Goal: Task Accomplishment & Management: Manage account settings

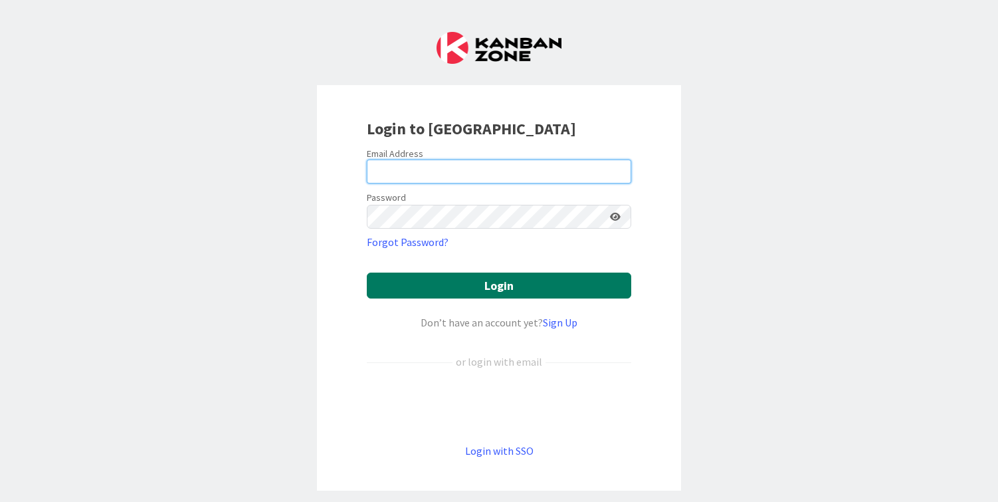
type input "[PERSON_NAME][EMAIL_ADDRESS][DOMAIN_NAME]"
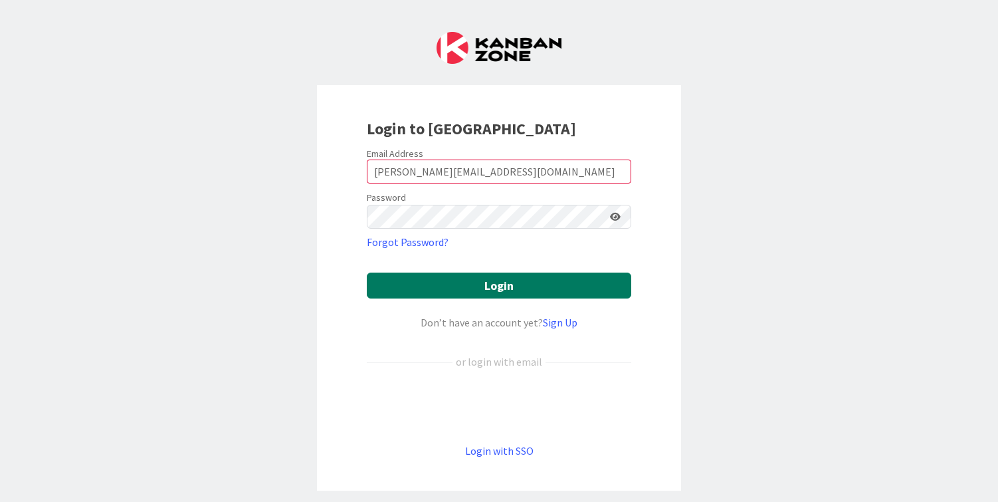
click at [495, 289] on button "Login" at bounding box center [499, 285] width 265 height 26
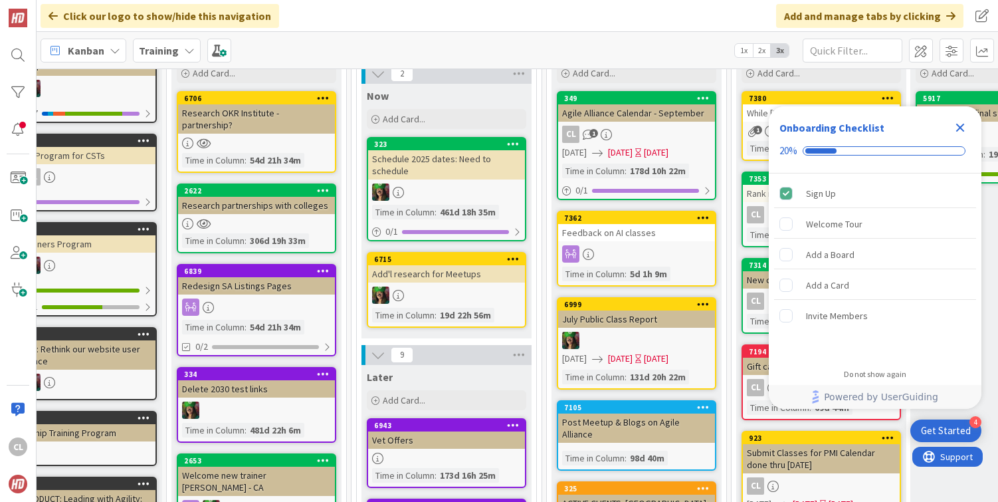
scroll to position [78, 234]
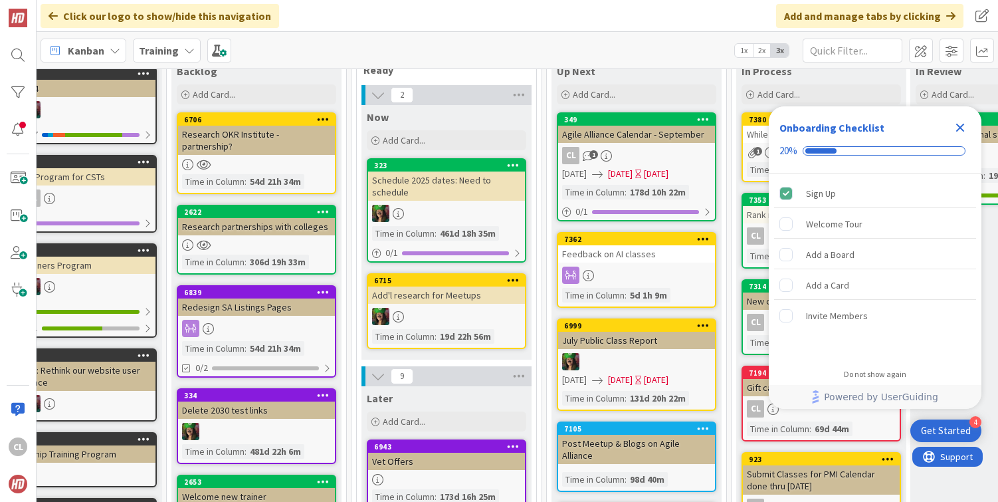
click at [966, 125] on icon "Close Checklist" at bounding box center [960, 128] width 16 height 16
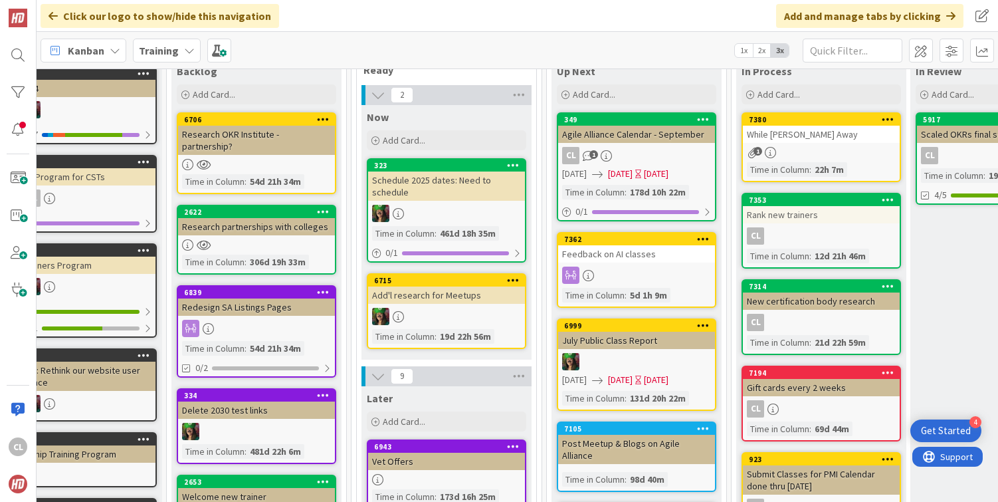
scroll to position [0, 0]
click at [175, 41] on div "Training" at bounding box center [167, 51] width 68 height 24
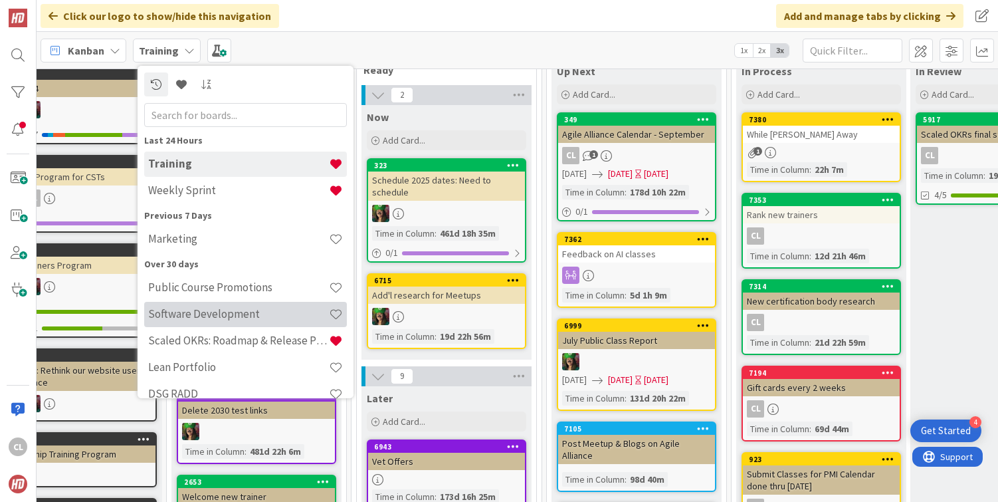
click at [184, 306] on div "Software Development" at bounding box center [245, 314] width 203 height 25
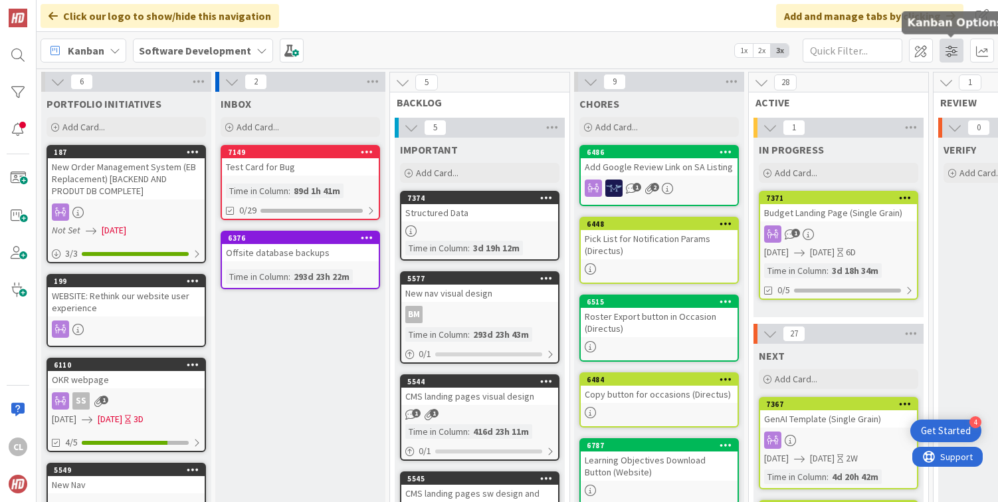
click at [951, 49] on span at bounding box center [952, 51] width 24 height 24
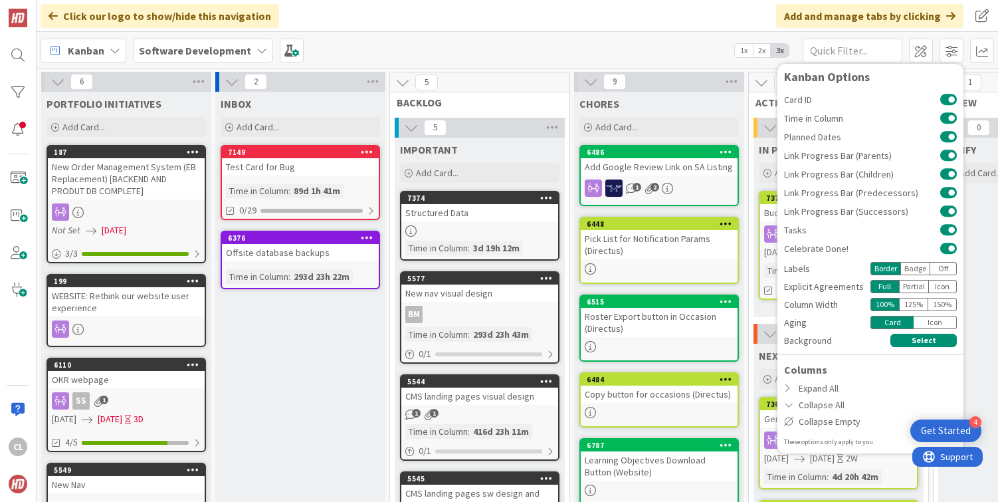
click at [676, 45] on div "Kanban Software Development 1x 2x 3x Kanban Options Card ID Time in Column Plan…" at bounding box center [518, 50] width 962 height 37
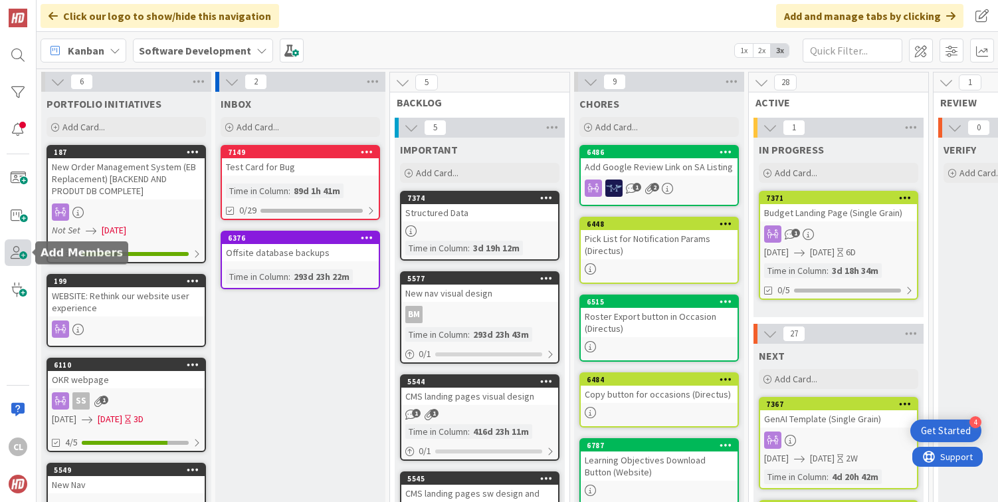
click at [13, 261] on span at bounding box center [18, 252] width 27 height 27
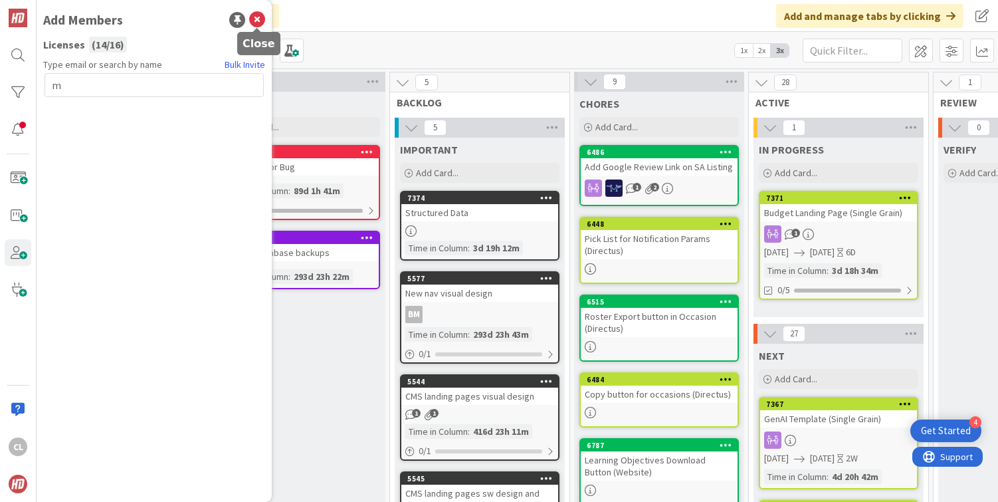
type input "m"
click at [257, 19] on icon at bounding box center [257, 20] width 16 height 16
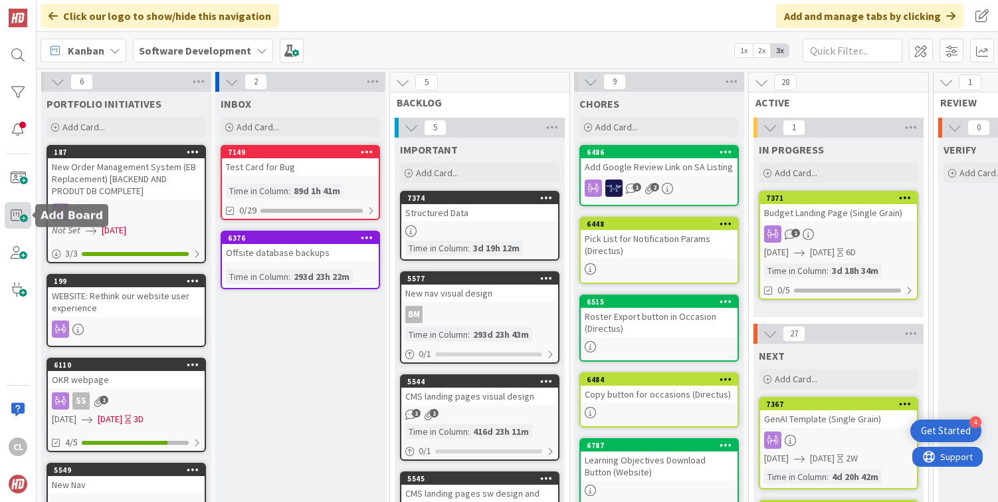
click at [15, 213] on span at bounding box center [18, 215] width 27 height 27
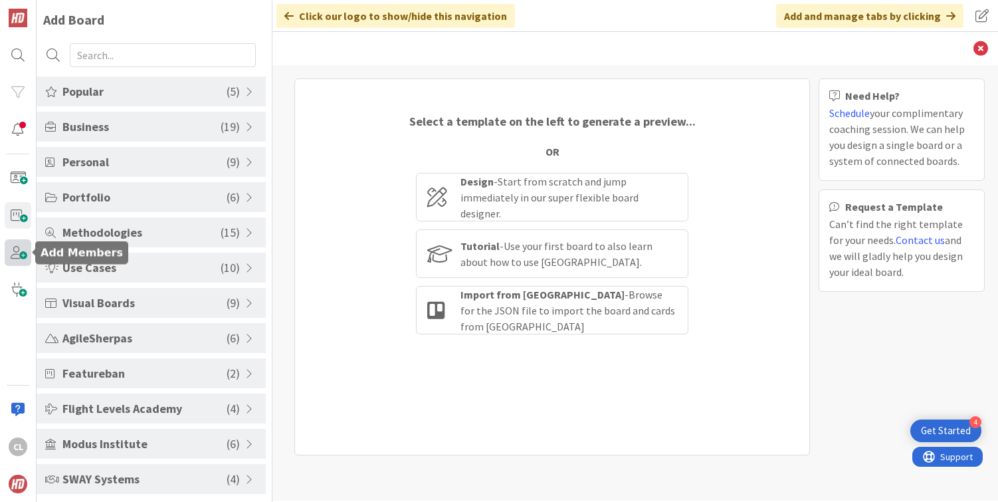
click at [17, 255] on span at bounding box center [18, 252] width 27 height 27
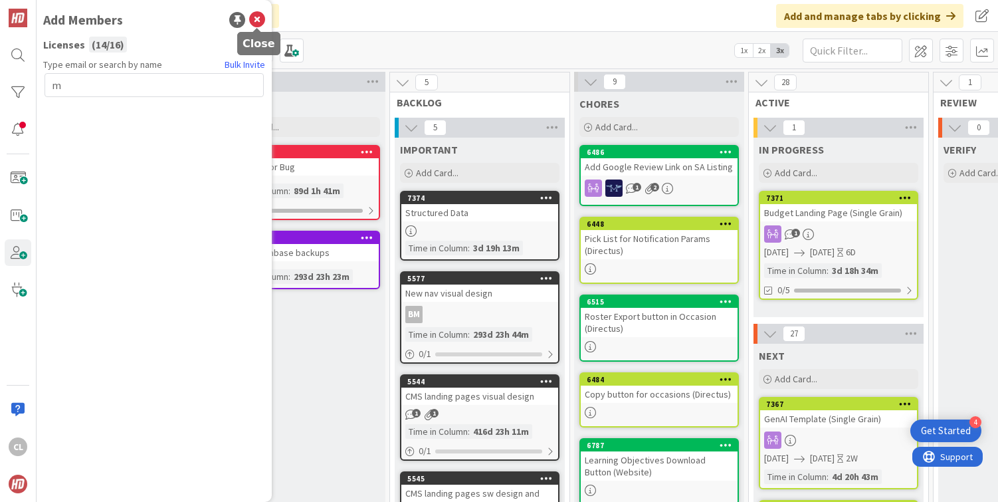
type input "m"
click at [263, 15] on icon at bounding box center [257, 20] width 16 height 16
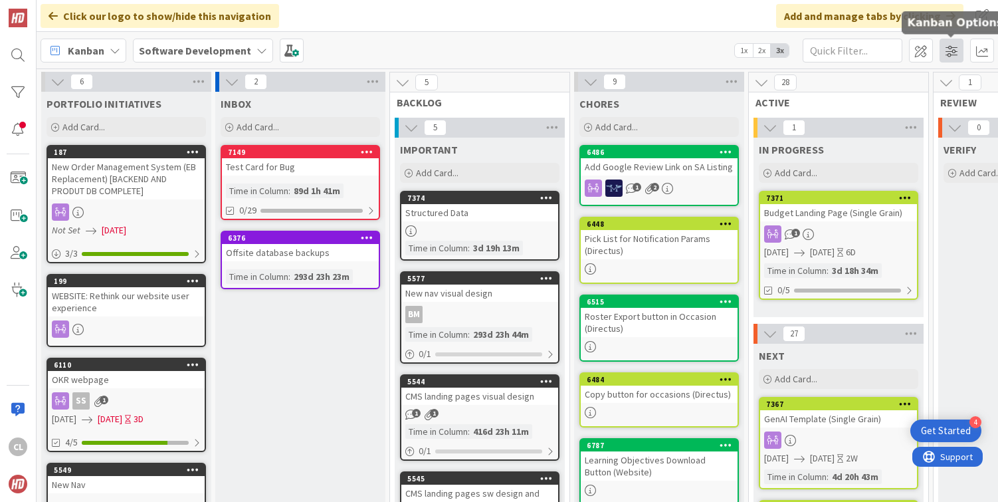
click at [956, 55] on span at bounding box center [952, 51] width 24 height 24
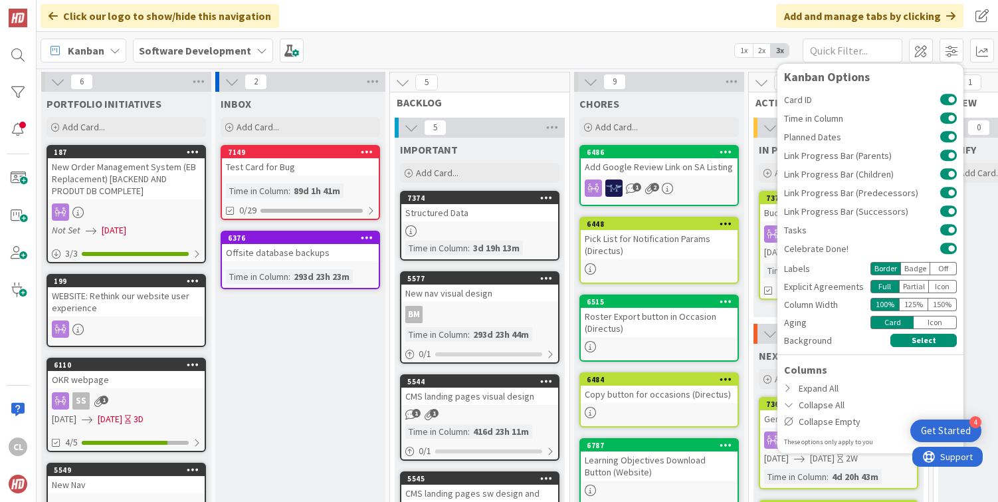
click at [693, 22] on div "Click our logo to show/hide this navigation Add and manage tabs by clicking" at bounding box center [518, 16] width 962 height 32
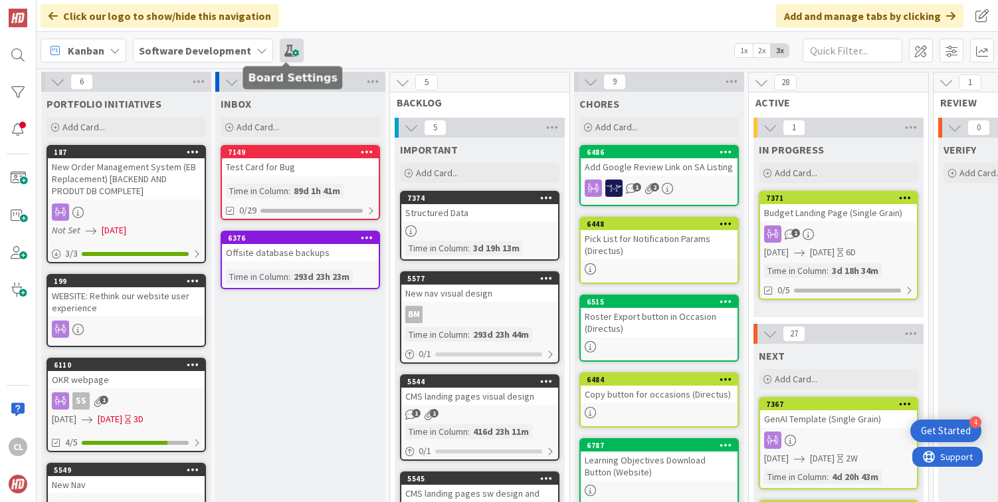
click at [291, 56] on span at bounding box center [292, 51] width 24 height 24
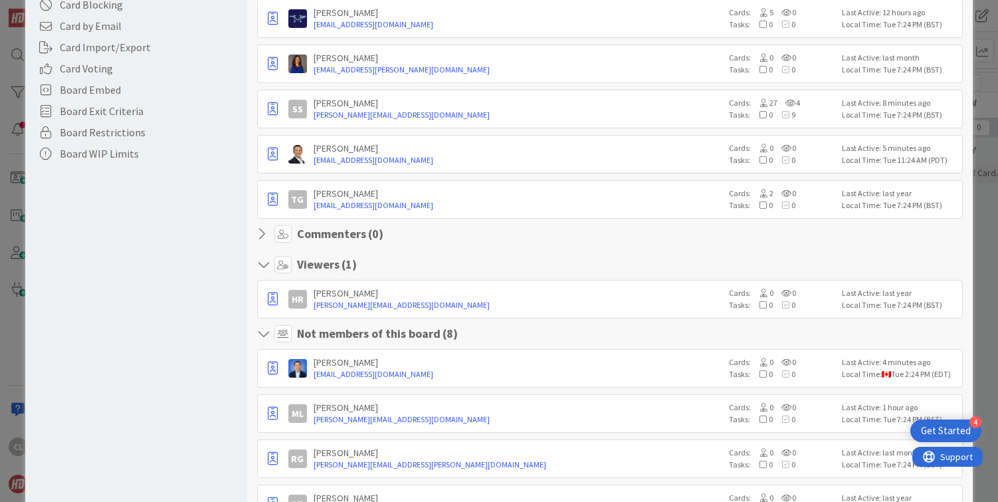
scroll to position [351, 0]
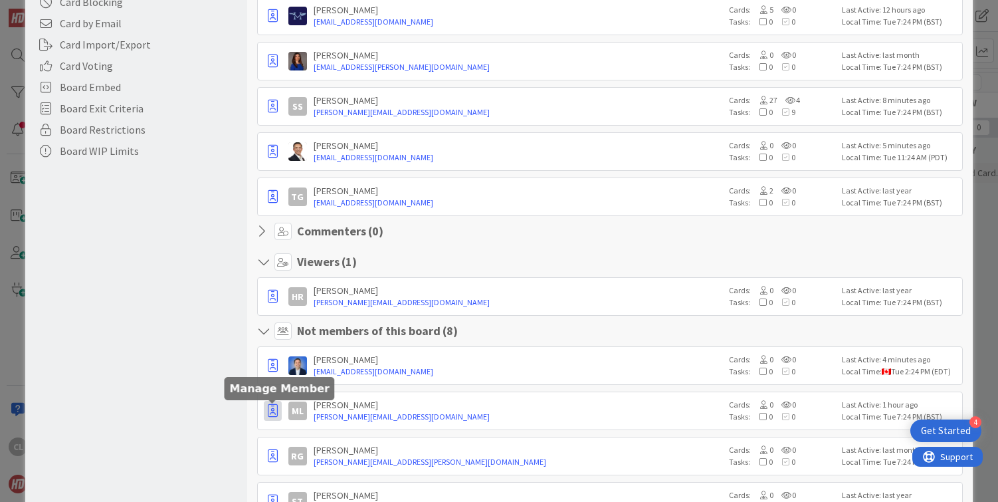
click at [269, 412] on icon "button" at bounding box center [273, 410] width 10 height 13
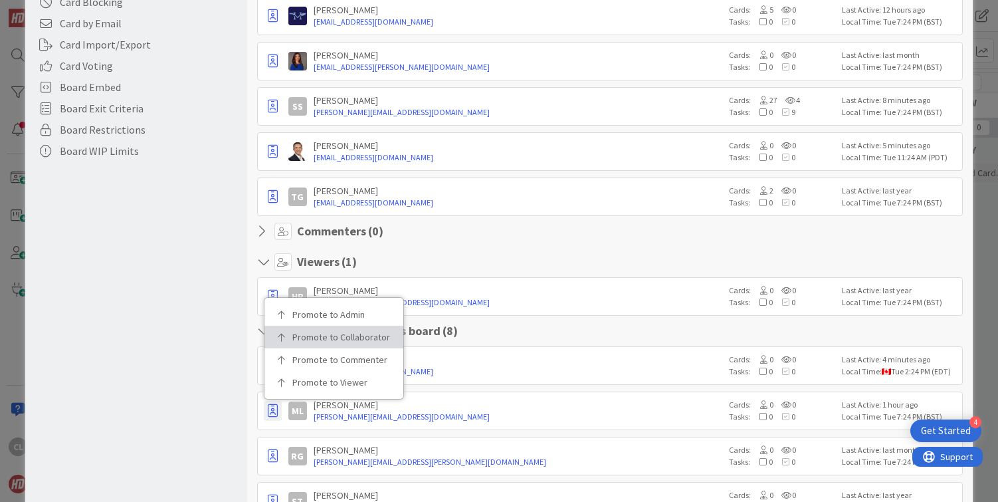
click at [328, 334] on p "Promote to Collaborator" at bounding box center [338, 336] width 92 height 9
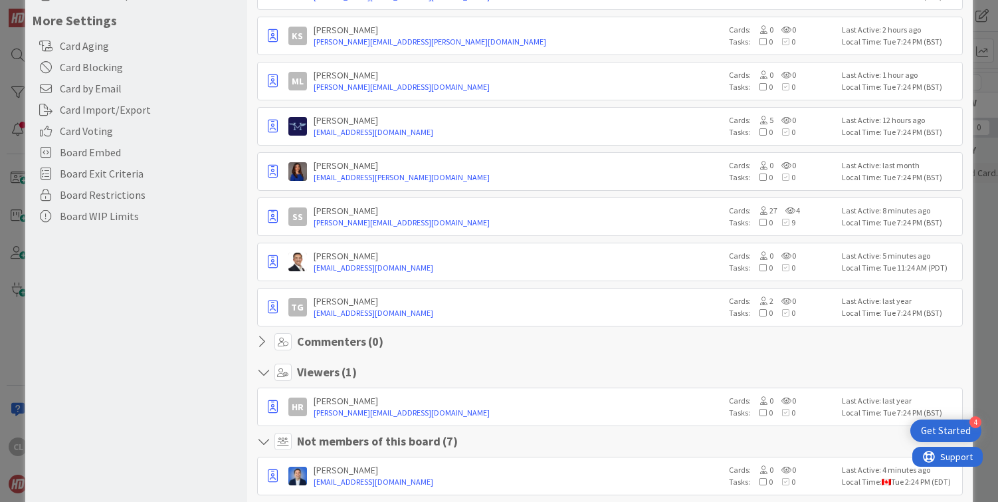
scroll to position [0, 0]
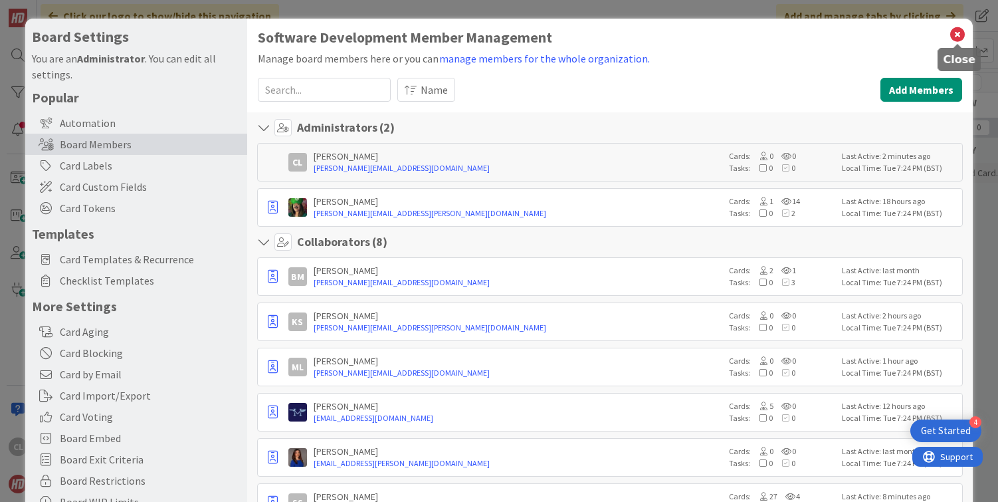
click at [958, 36] on icon at bounding box center [957, 34] width 17 height 19
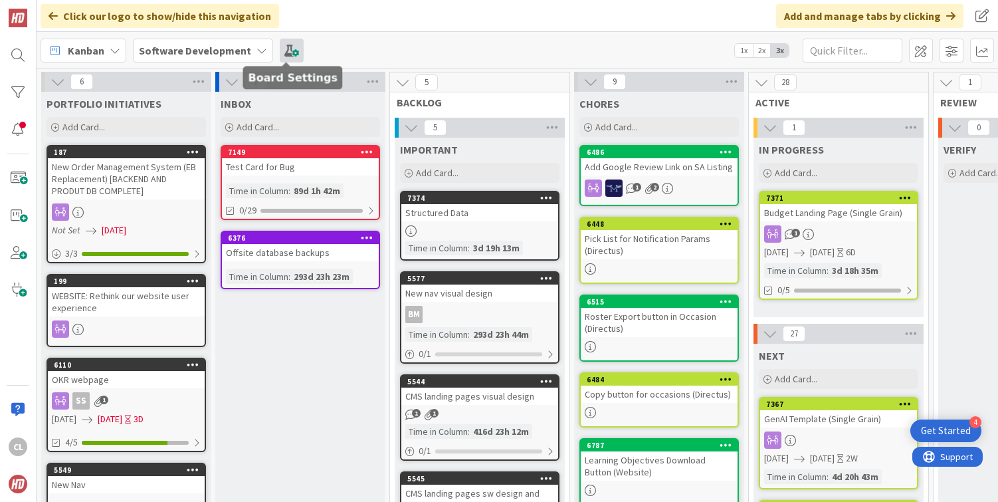
click at [287, 48] on span at bounding box center [292, 51] width 24 height 24
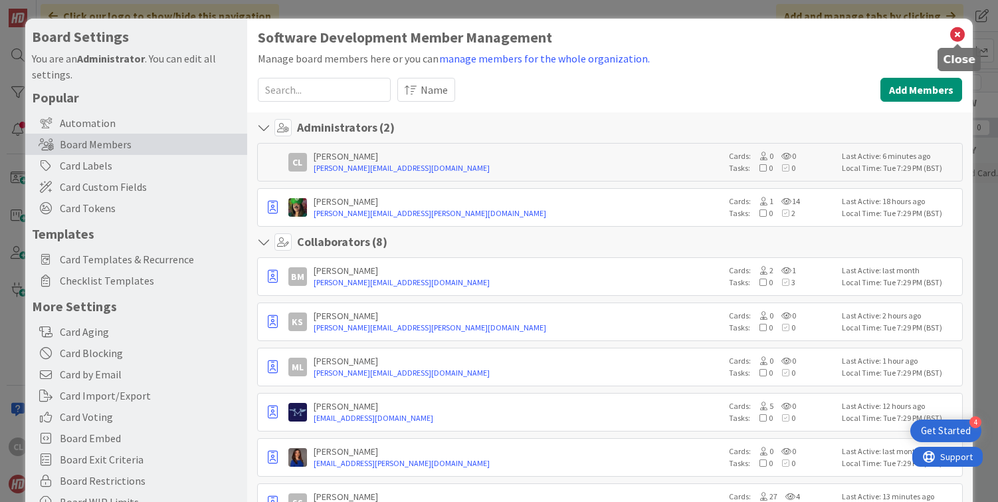
click at [956, 36] on icon at bounding box center [957, 34] width 17 height 19
